Goal: Task Accomplishment & Management: Complete application form

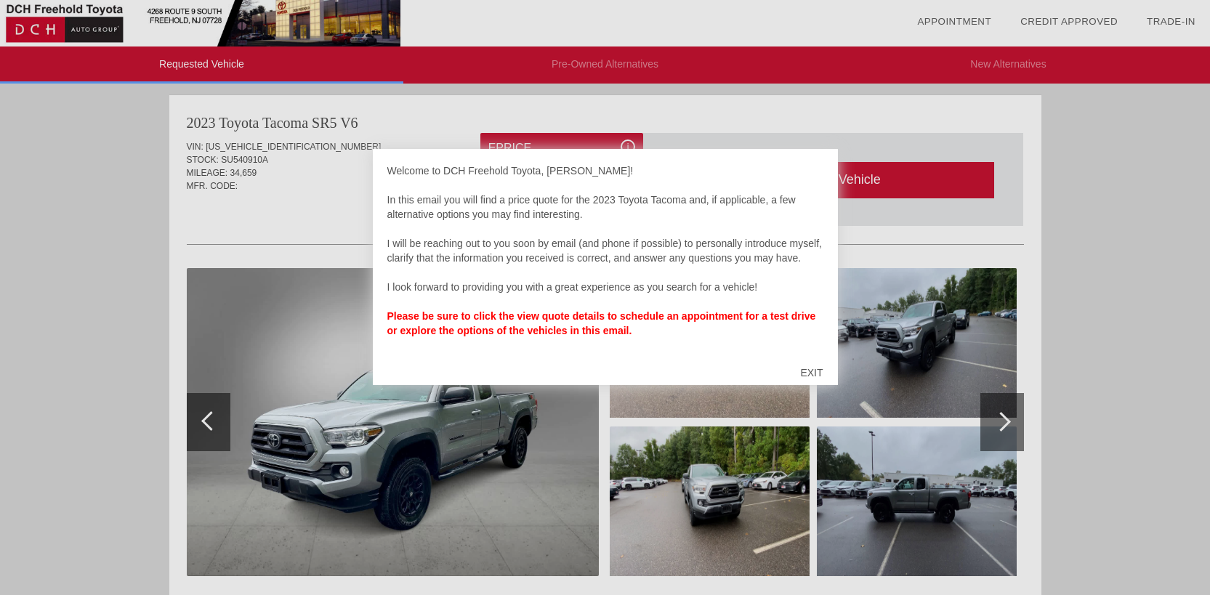
click at [814, 371] on div "EXIT" at bounding box center [812, 373] width 52 height 44
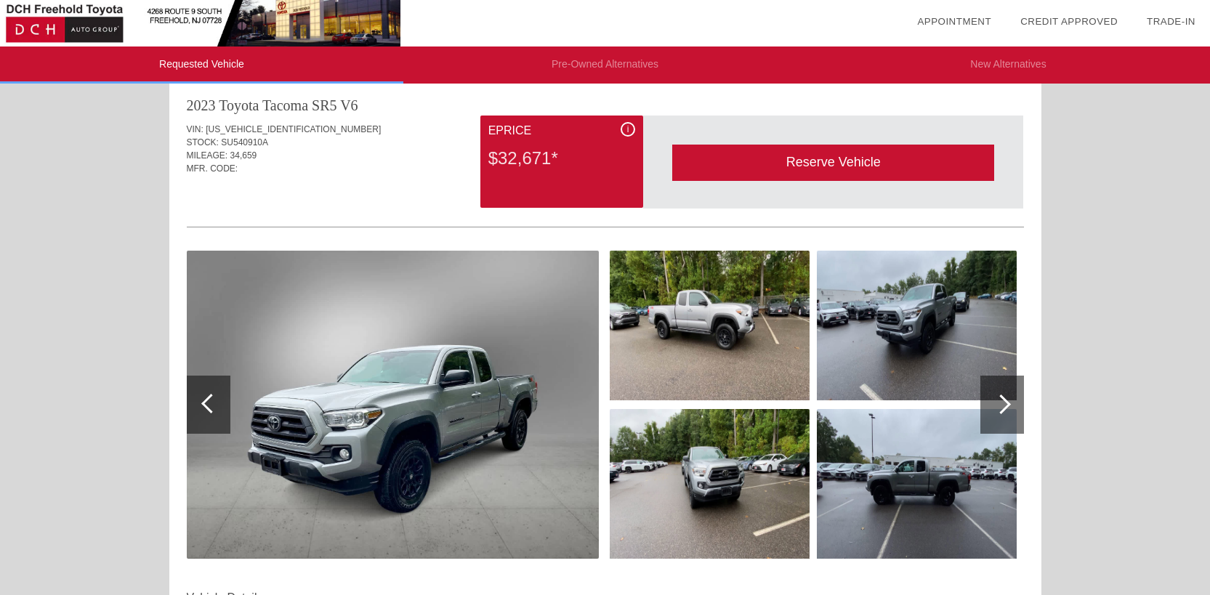
scroll to position [12, 0]
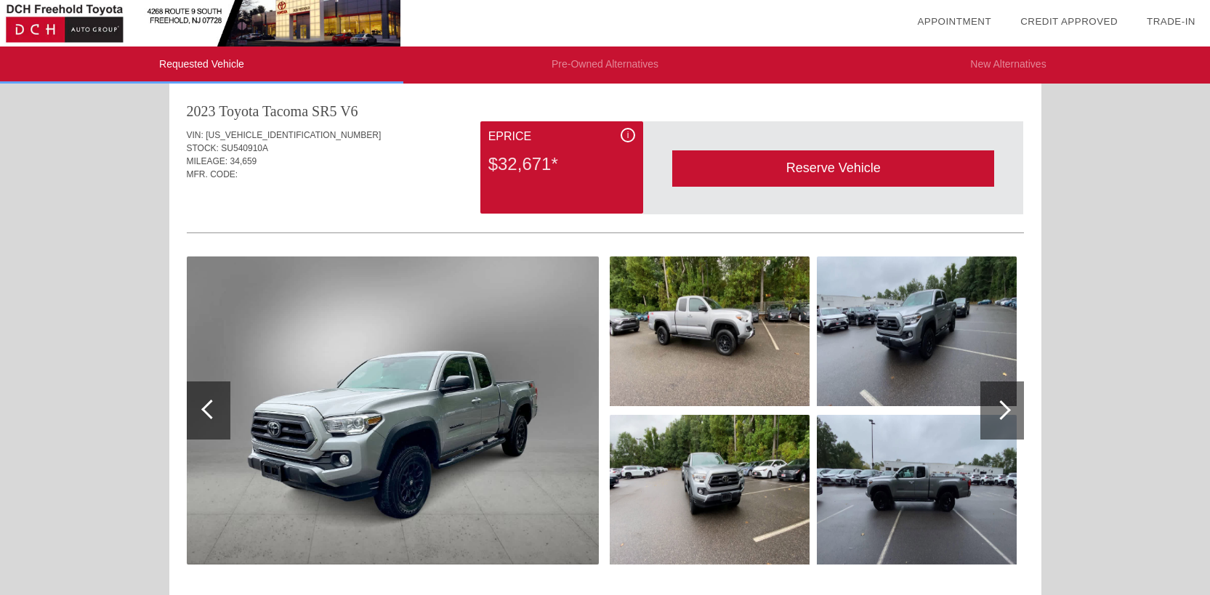
click at [1000, 411] on div at bounding box center [1001, 410] width 20 height 20
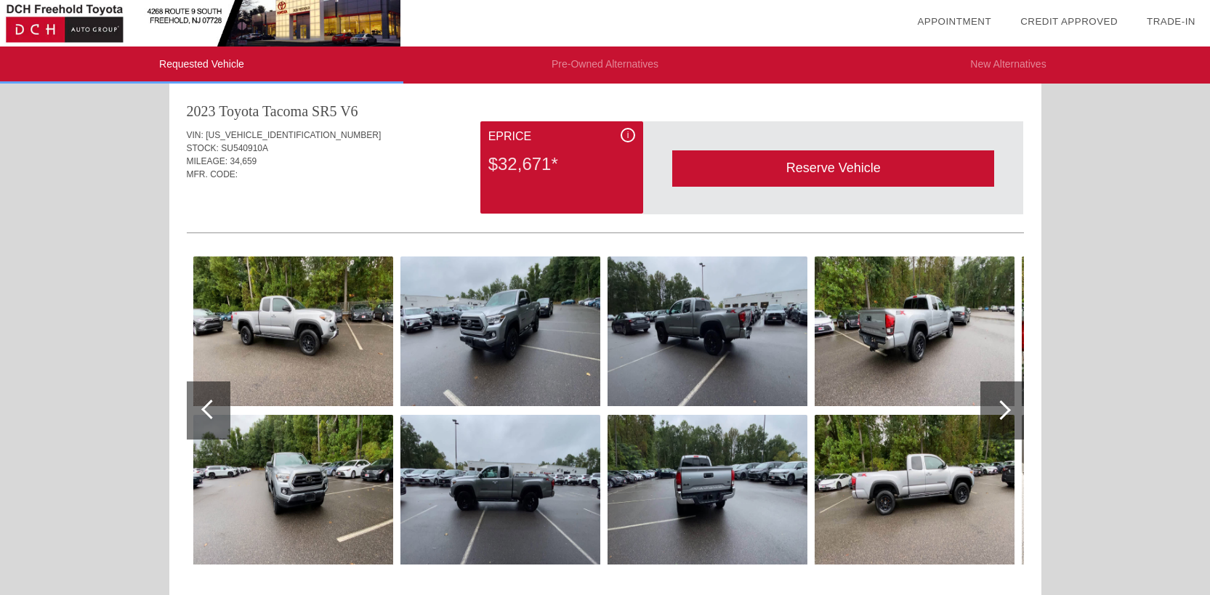
click at [724, 502] on img at bounding box center [708, 490] width 200 height 150
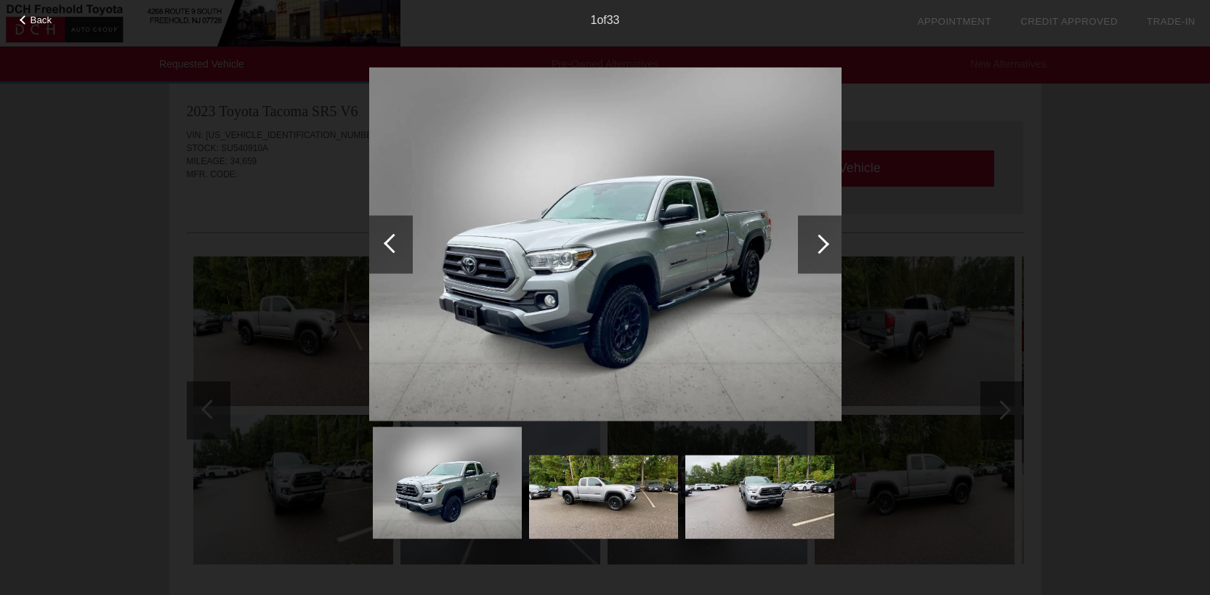
click at [819, 241] on div at bounding box center [820, 244] width 20 height 20
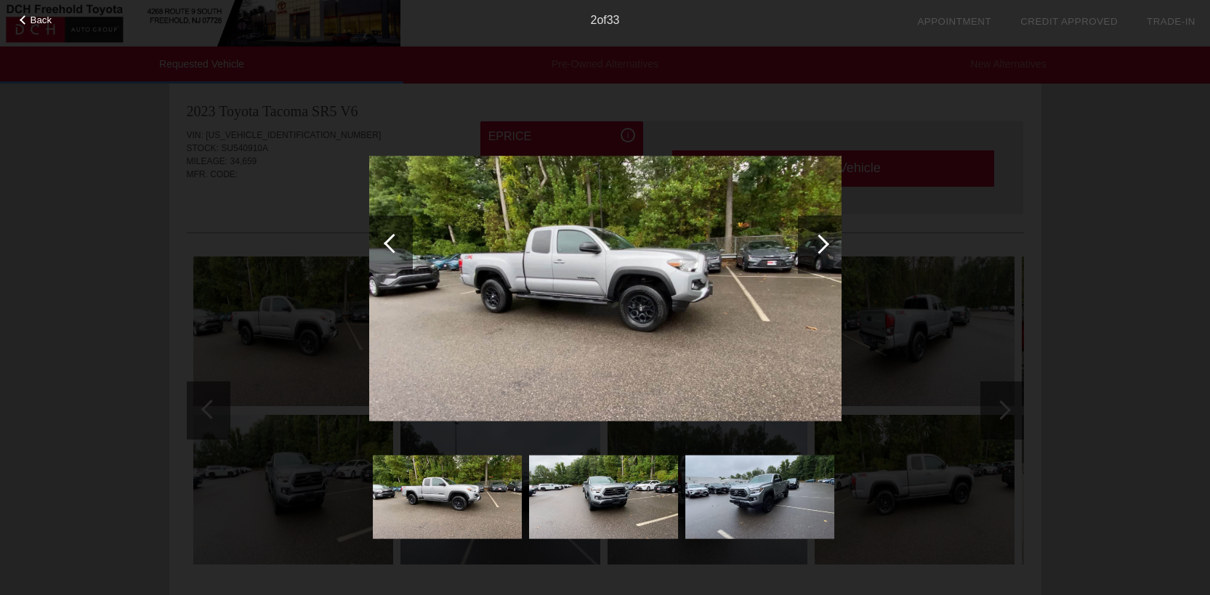
click at [819, 241] on div at bounding box center [820, 244] width 20 height 20
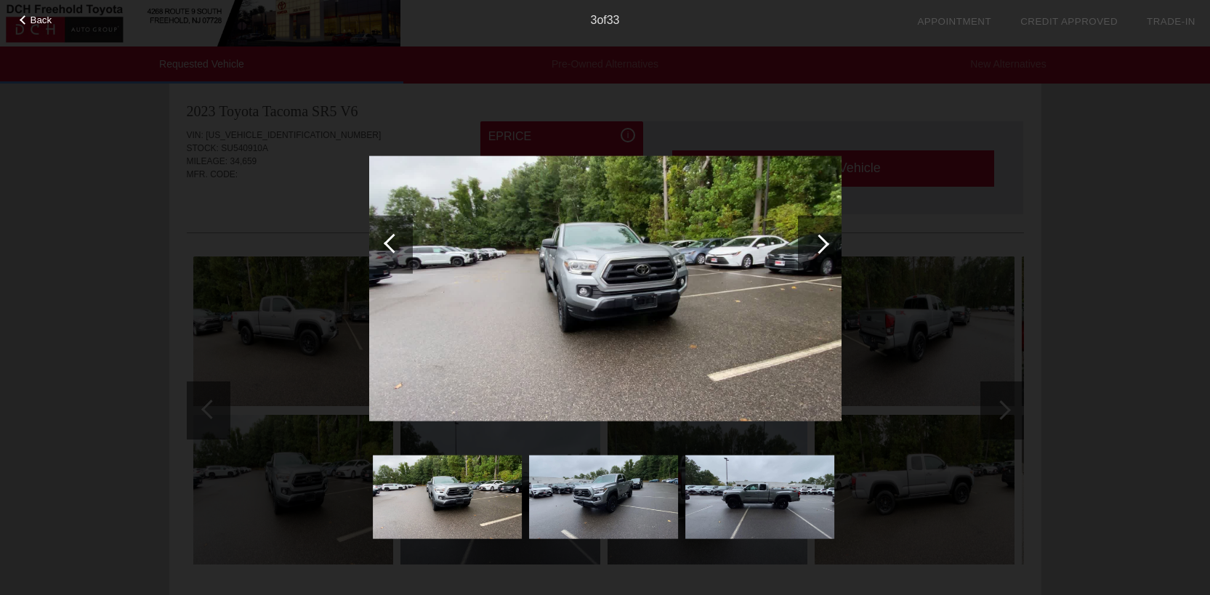
click at [819, 241] on div at bounding box center [820, 244] width 20 height 20
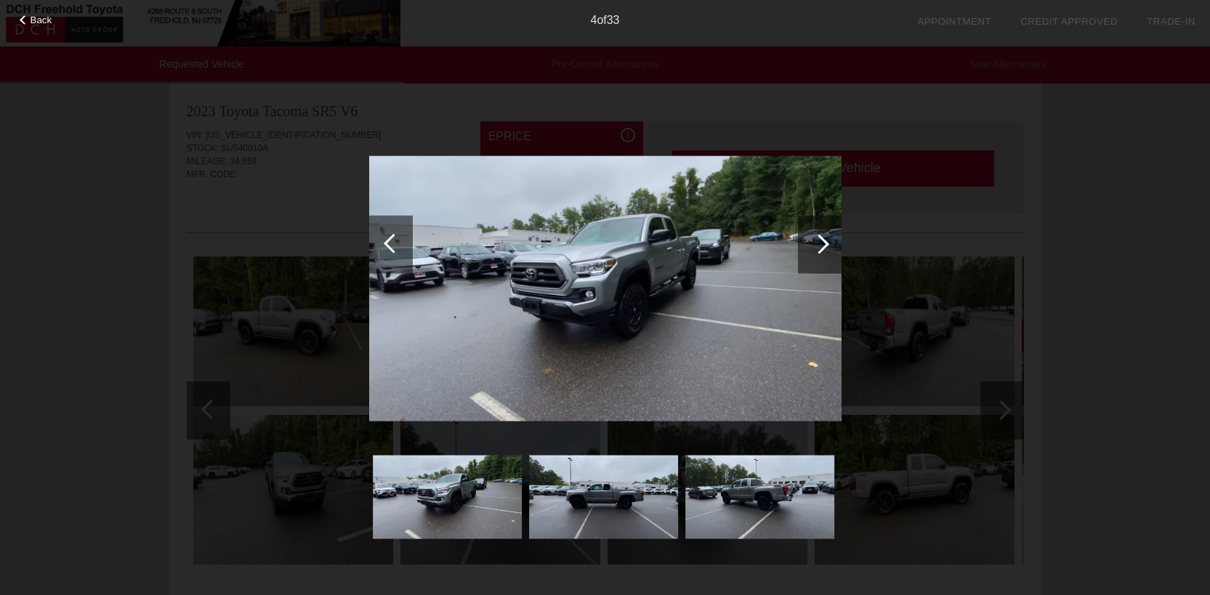
click at [819, 241] on div at bounding box center [820, 244] width 20 height 20
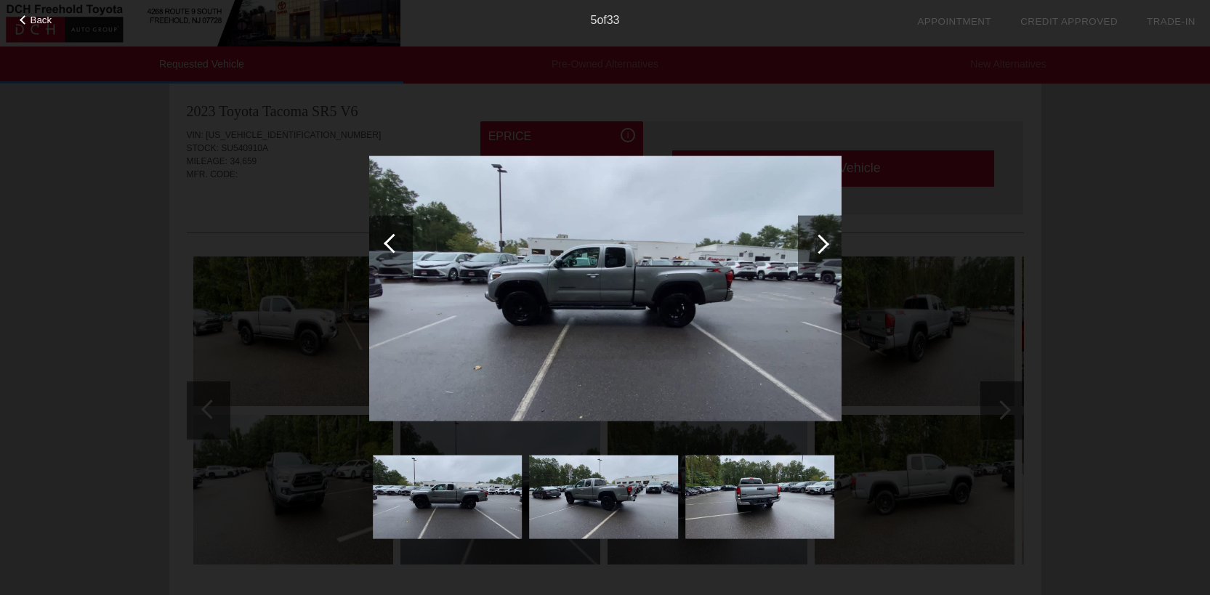
click at [819, 241] on div at bounding box center [820, 244] width 20 height 20
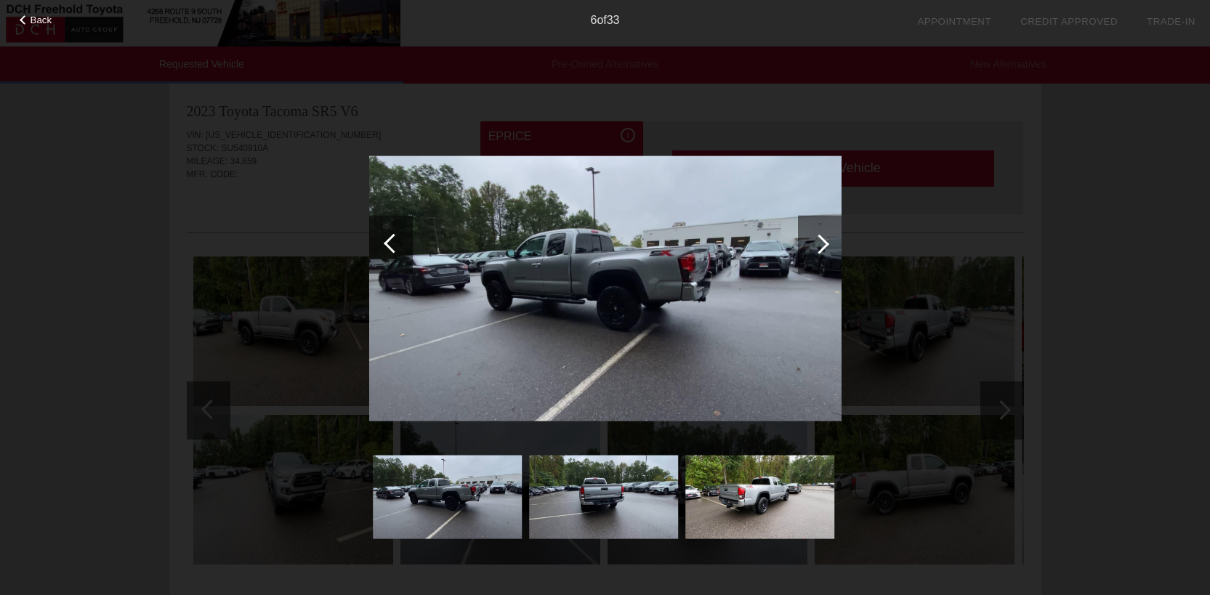
click at [390, 242] on div at bounding box center [394, 243] width 20 height 20
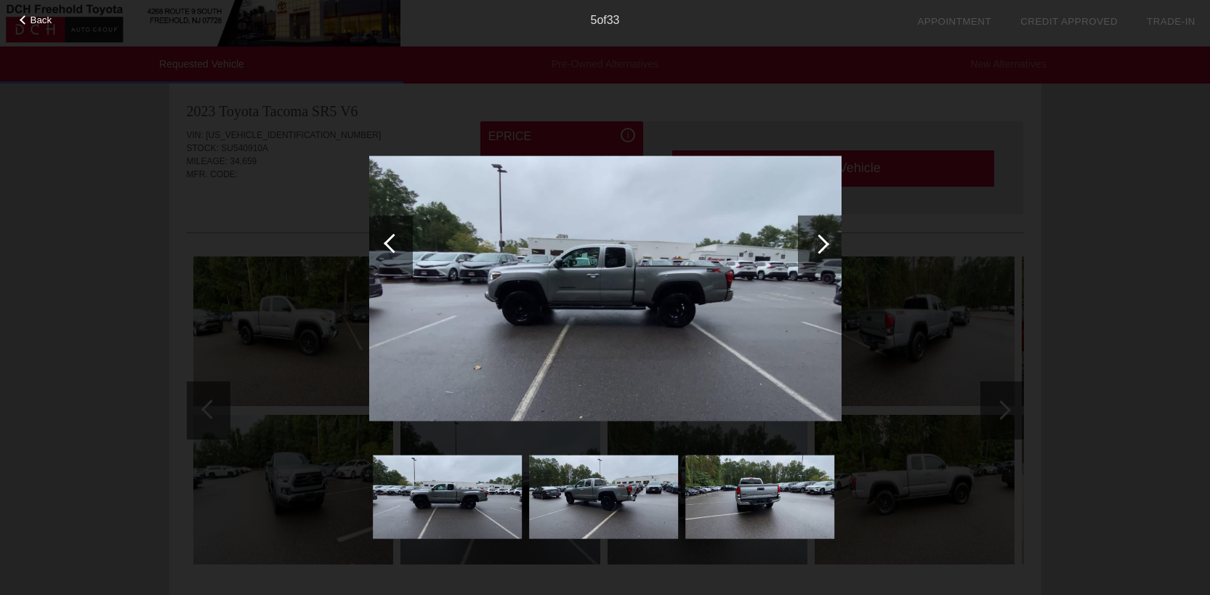
click at [828, 244] on div at bounding box center [820, 244] width 20 height 20
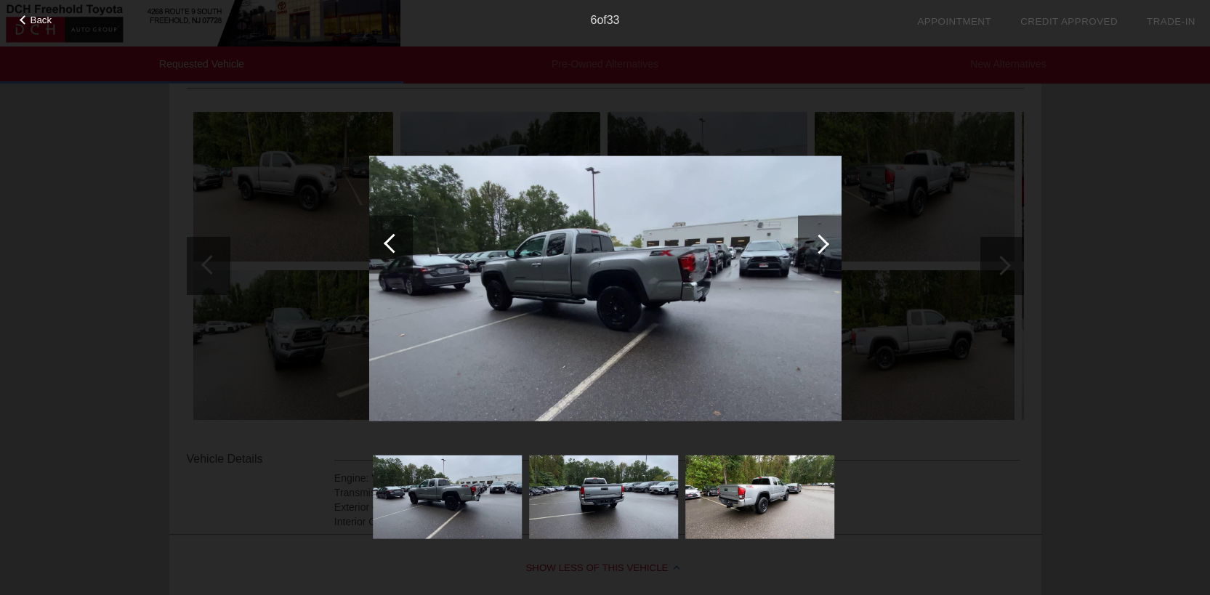
scroll to position [0, 0]
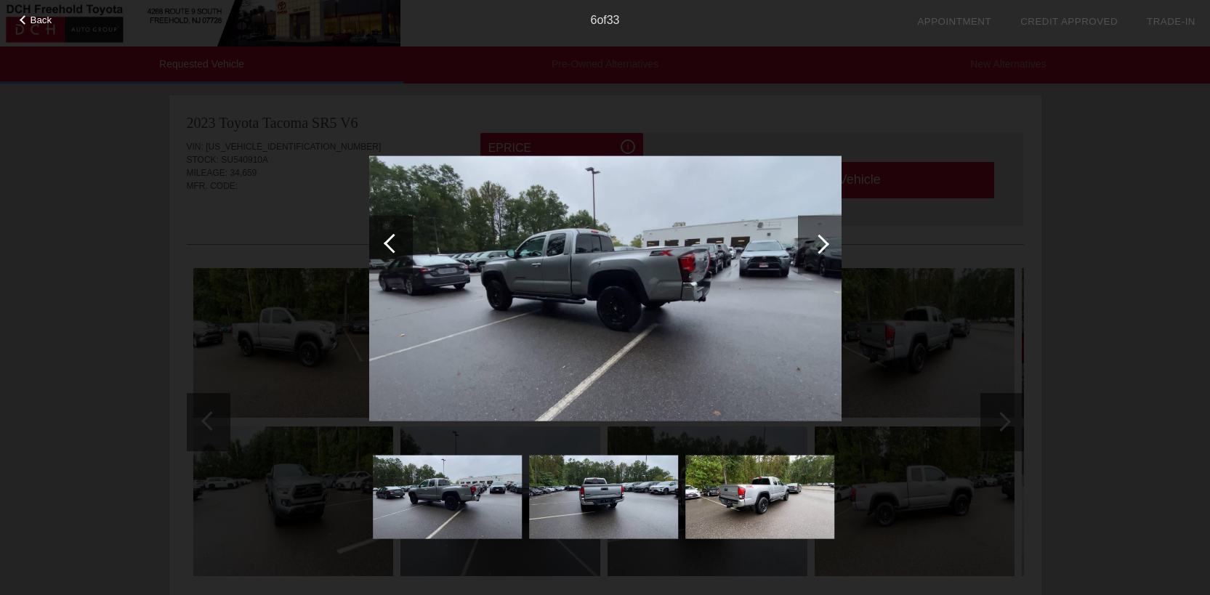
click at [825, 243] on div at bounding box center [820, 244] width 20 height 20
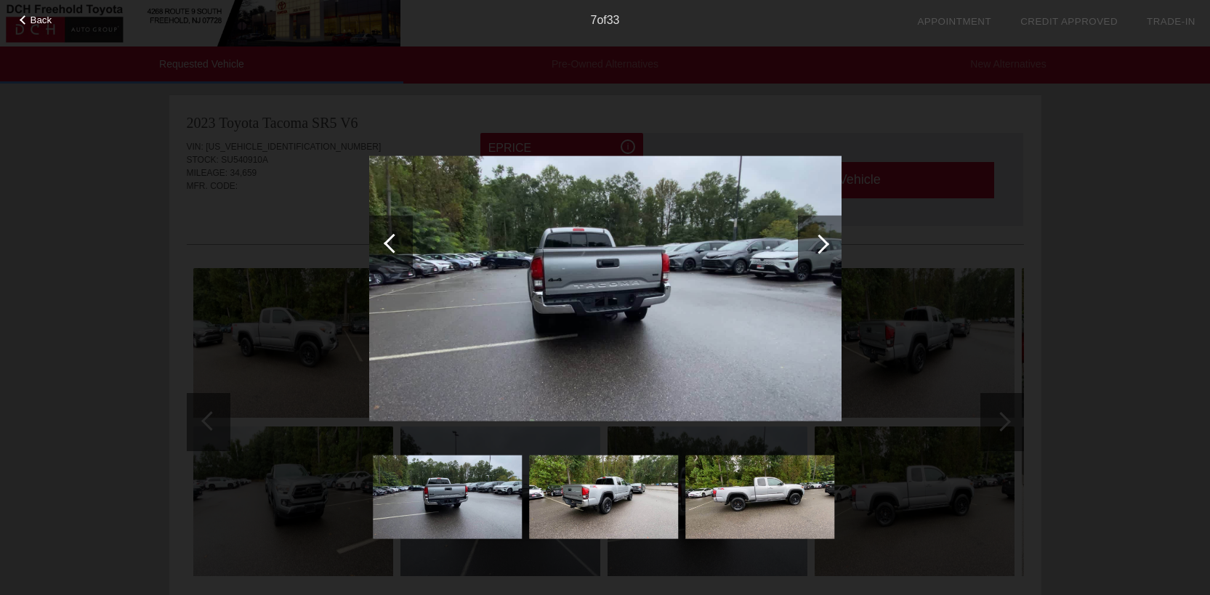
click at [825, 243] on div at bounding box center [820, 244] width 20 height 20
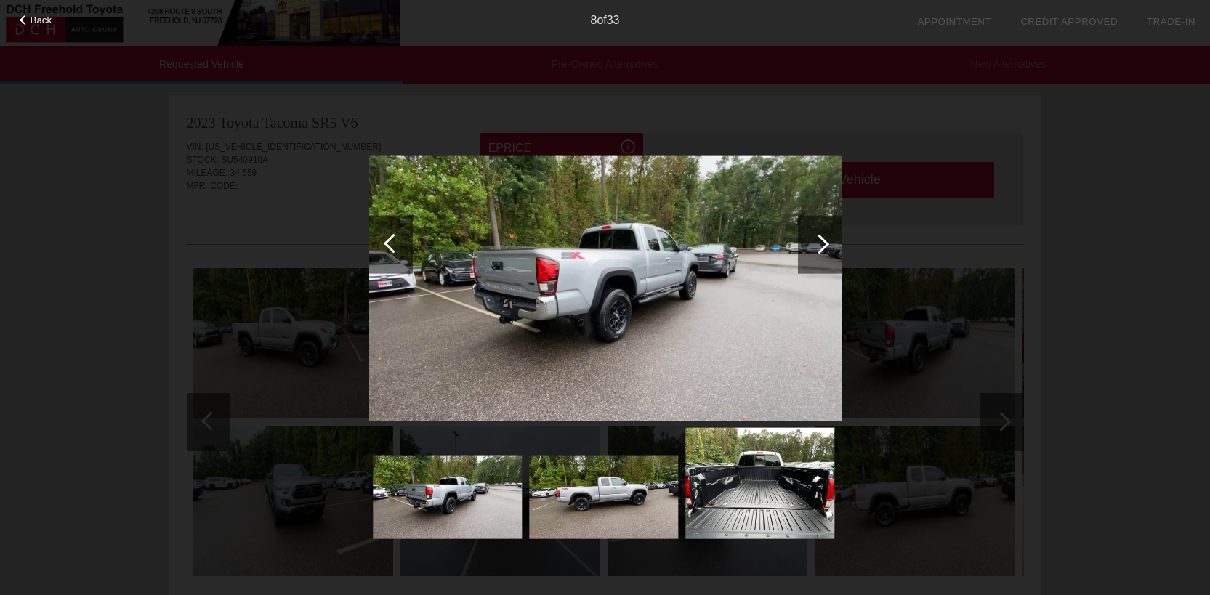
click at [215, 300] on div "Back 8 of 33" at bounding box center [605, 297] width 1210 height 595
click at [911, 170] on div "Back 8 of 33" at bounding box center [605, 297] width 1210 height 595
click at [268, 394] on div "Back 8 of 33" at bounding box center [605, 297] width 1210 height 595
click at [318, 515] on div "Back 8 of 33" at bounding box center [605, 297] width 1210 height 595
click at [39, 19] on span "Back" at bounding box center [42, 20] width 22 height 11
